Goal: Use online tool/utility: Utilize a website feature to perform a specific function

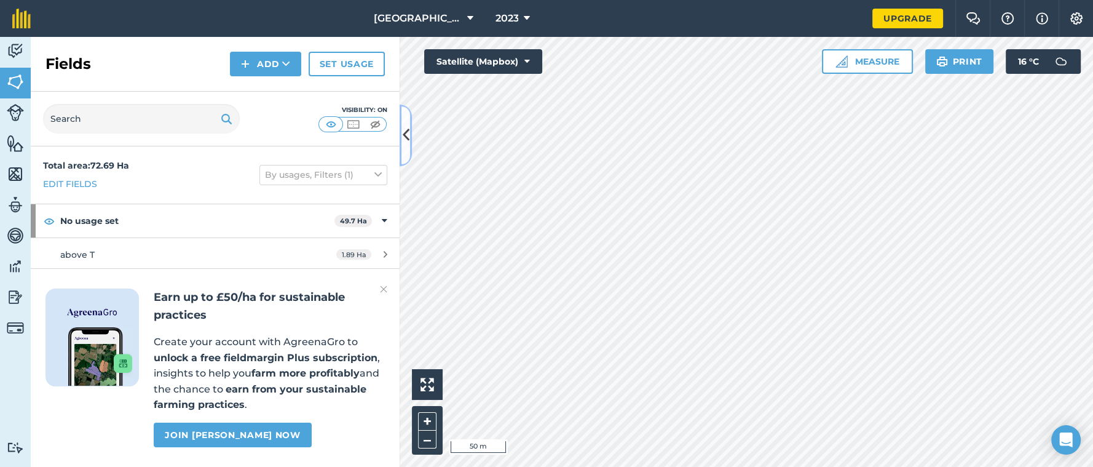
click at [405, 132] on icon at bounding box center [406, 135] width 7 height 22
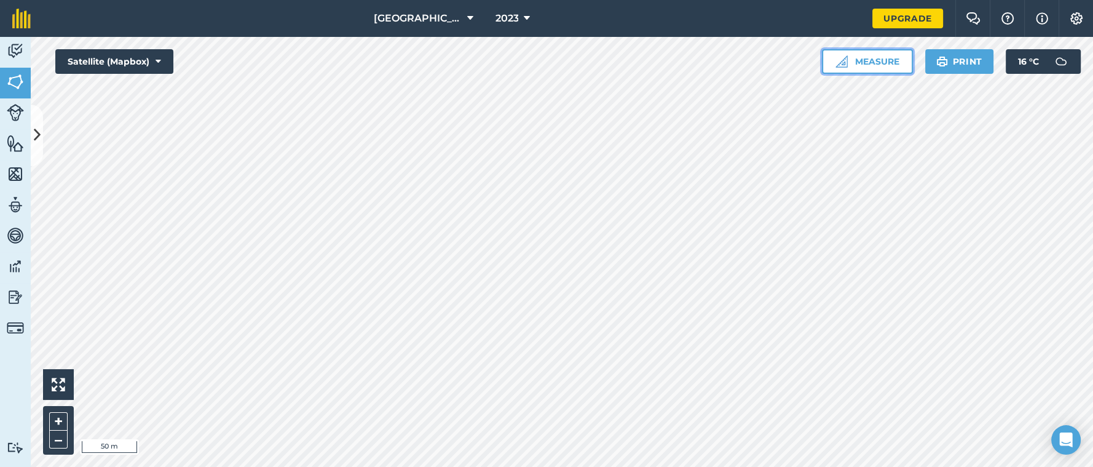
click at [881, 59] on button "Measure" at bounding box center [867, 61] width 91 height 25
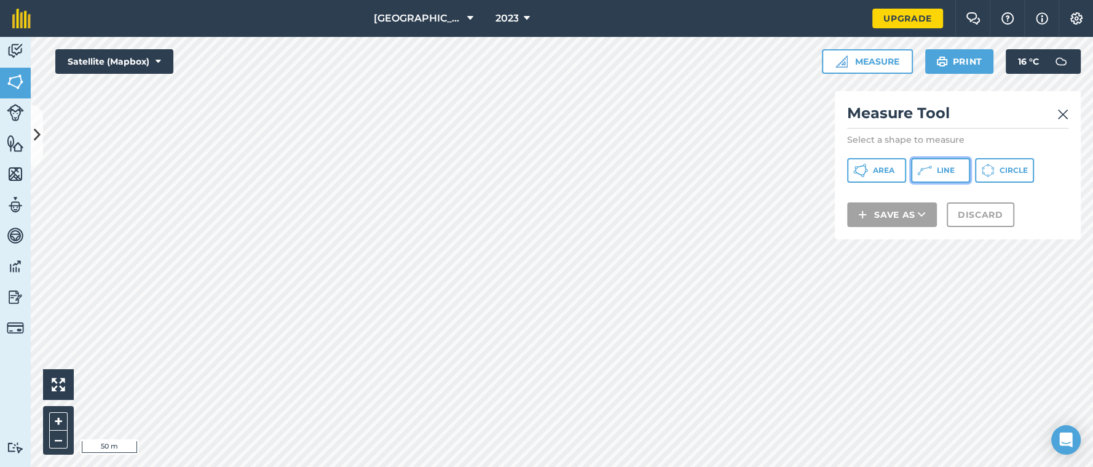
click at [923, 171] on icon at bounding box center [924, 170] width 15 height 15
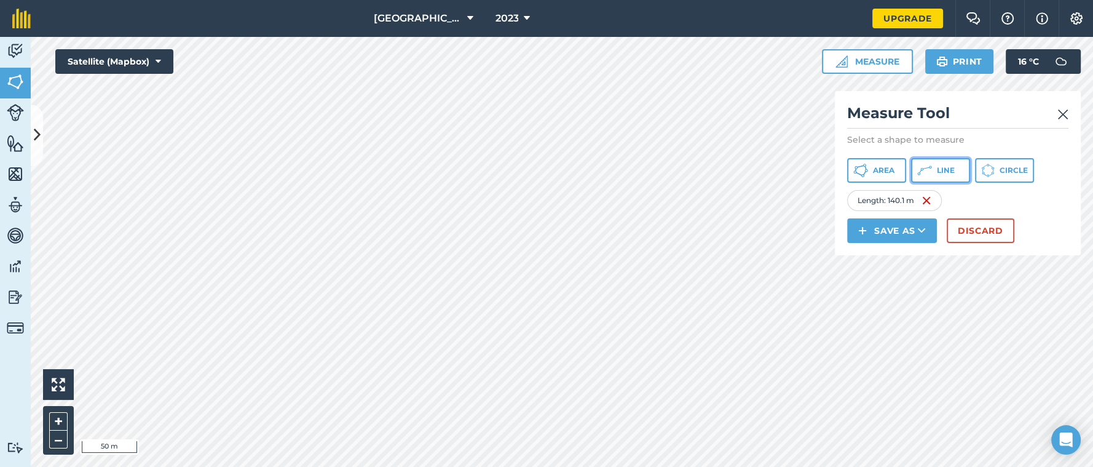
click at [937, 170] on span "Line" at bounding box center [946, 170] width 18 height 10
click at [942, 169] on span "Line" at bounding box center [946, 170] width 18 height 10
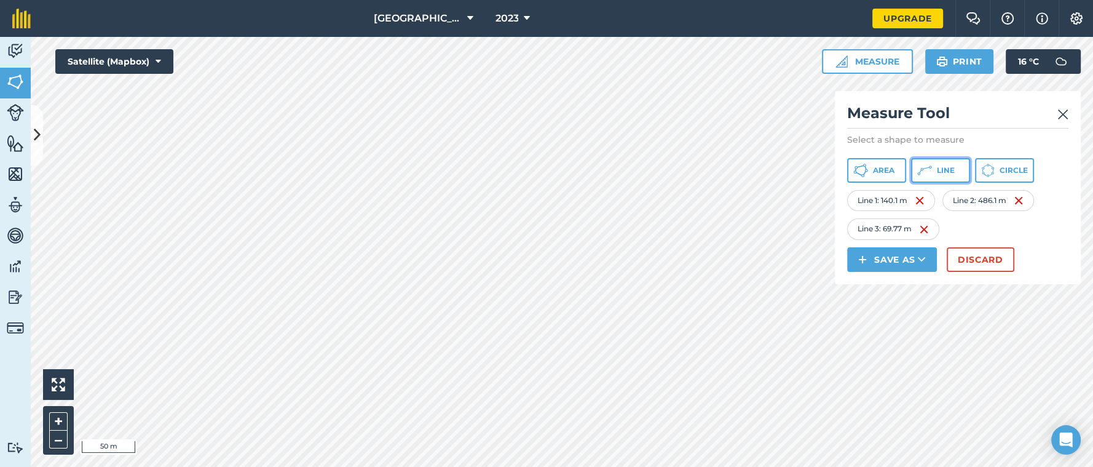
click at [937, 170] on span "Line" at bounding box center [946, 170] width 18 height 10
click at [981, 257] on button "Discard" at bounding box center [981, 259] width 68 height 25
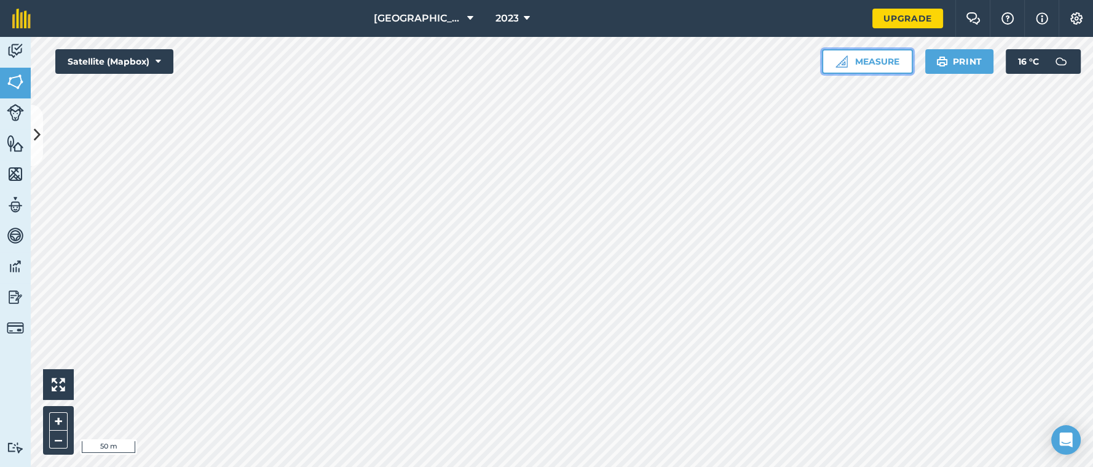
click at [883, 68] on button "Measure" at bounding box center [867, 61] width 91 height 25
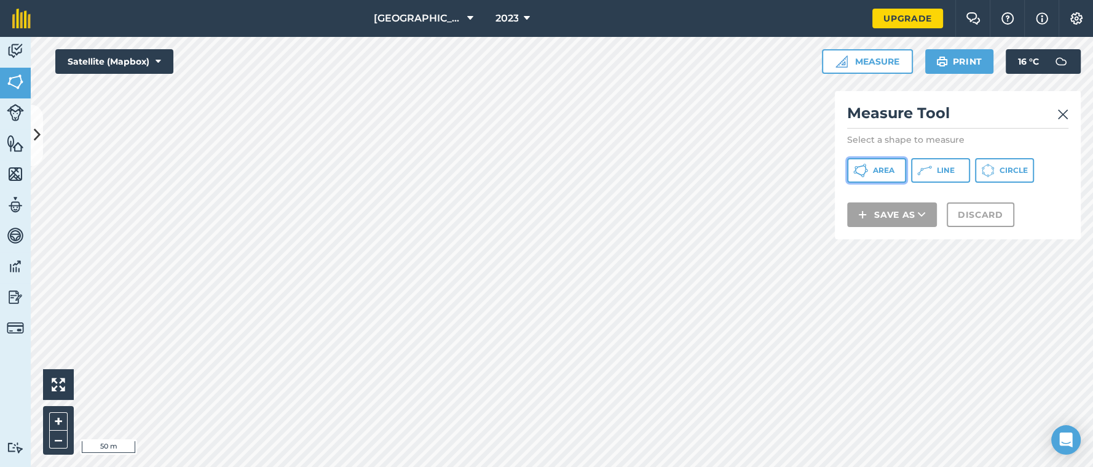
click at [875, 175] on button "Area" at bounding box center [876, 170] width 59 height 25
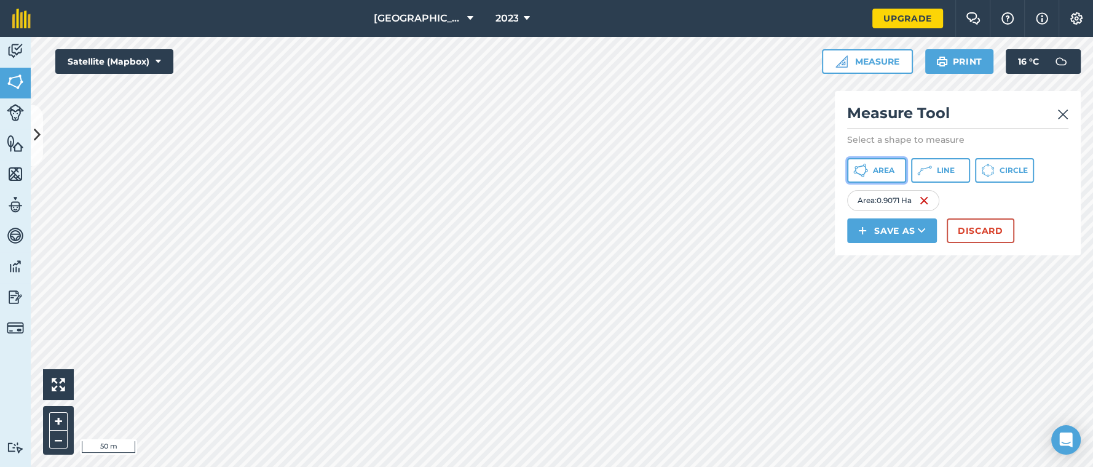
click at [864, 169] on icon at bounding box center [860, 170] width 15 height 15
click at [876, 172] on span "Area" at bounding box center [884, 170] width 22 height 10
